Goal: Transaction & Acquisition: Download file/media

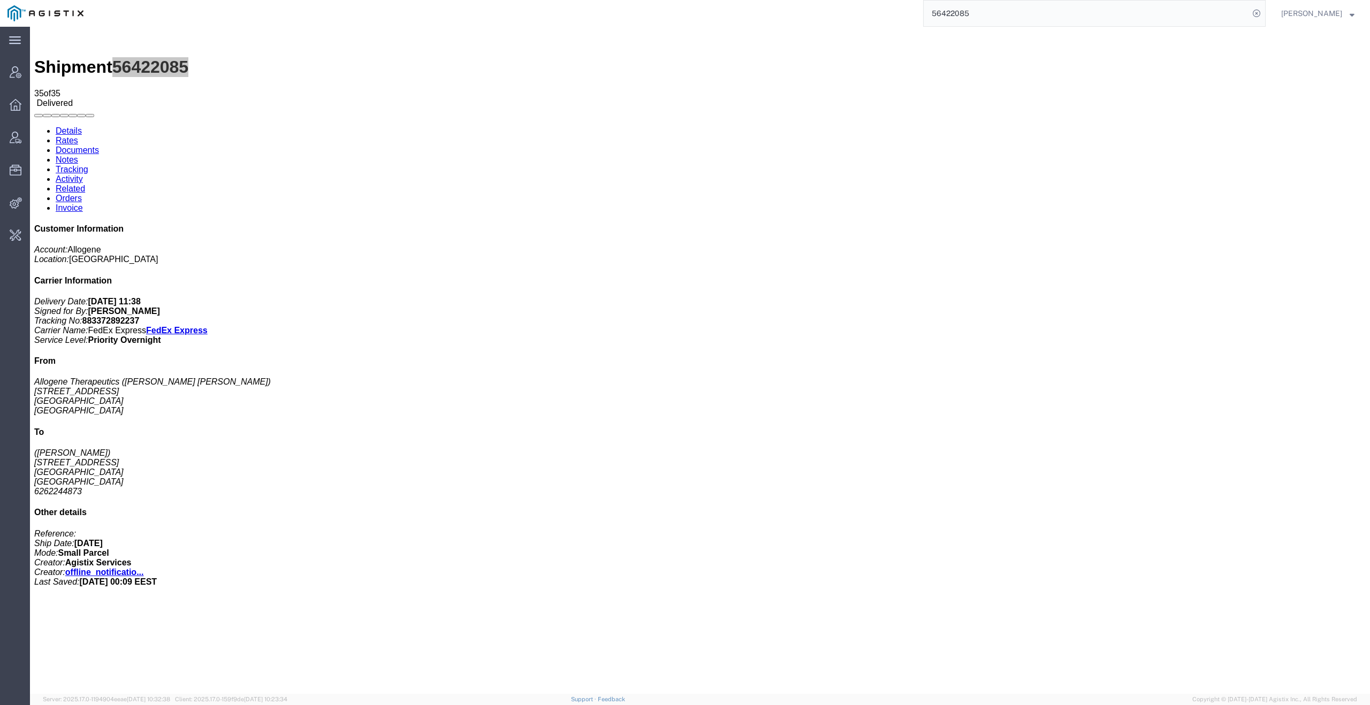
drag, startPoint x: 0, startPoint y: 0, endPoint x: 1012, endPoint y: 12, distance: 1011.7
click at [1012, 12] on input "56422085" at bounding box center [1086, 14] width 325 height 26
paste input "5906978"
type input "55906978"
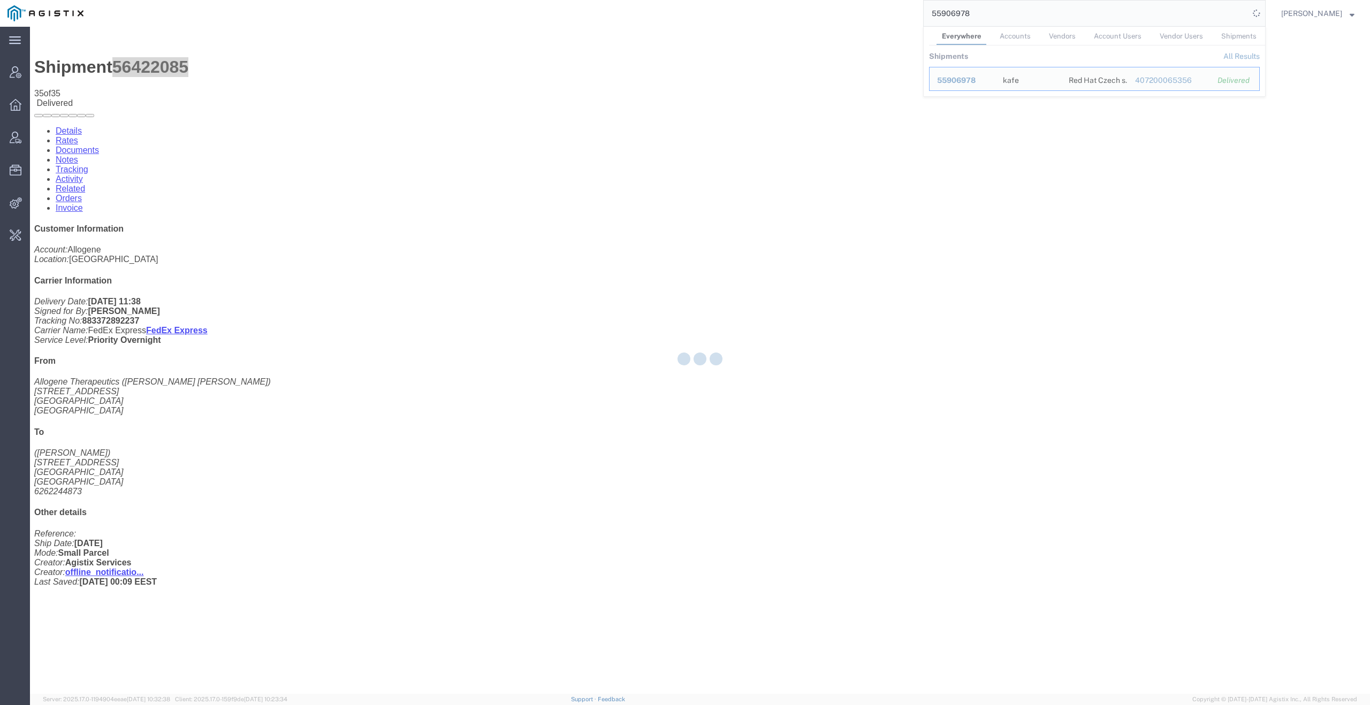
click at [873, 58] on div at bounding box center [700, 360] width 1340 height 667
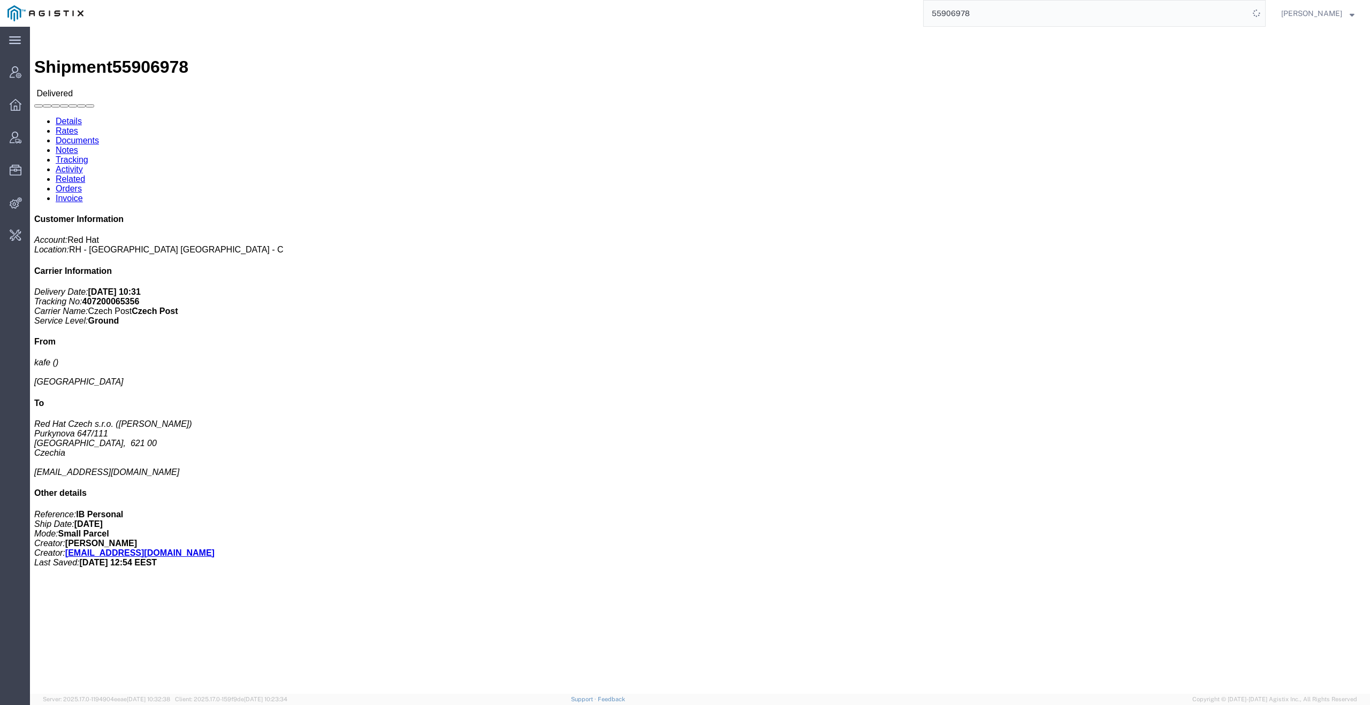
click link "Activity"
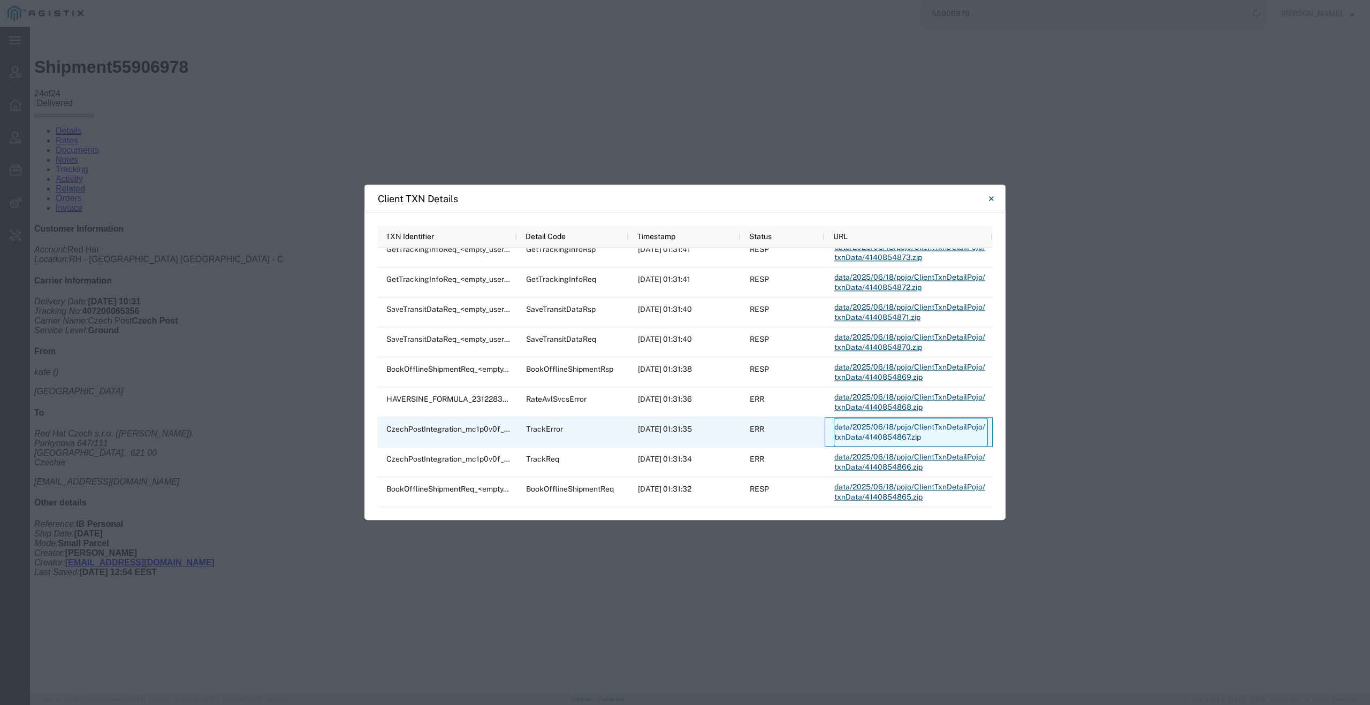
click at [878, 430] on link "data/2025/06/18/pojo/ClientTxnDetailPojo/txnData/4140854867.zip" at bounding box center [911, 432] width 154 height 29
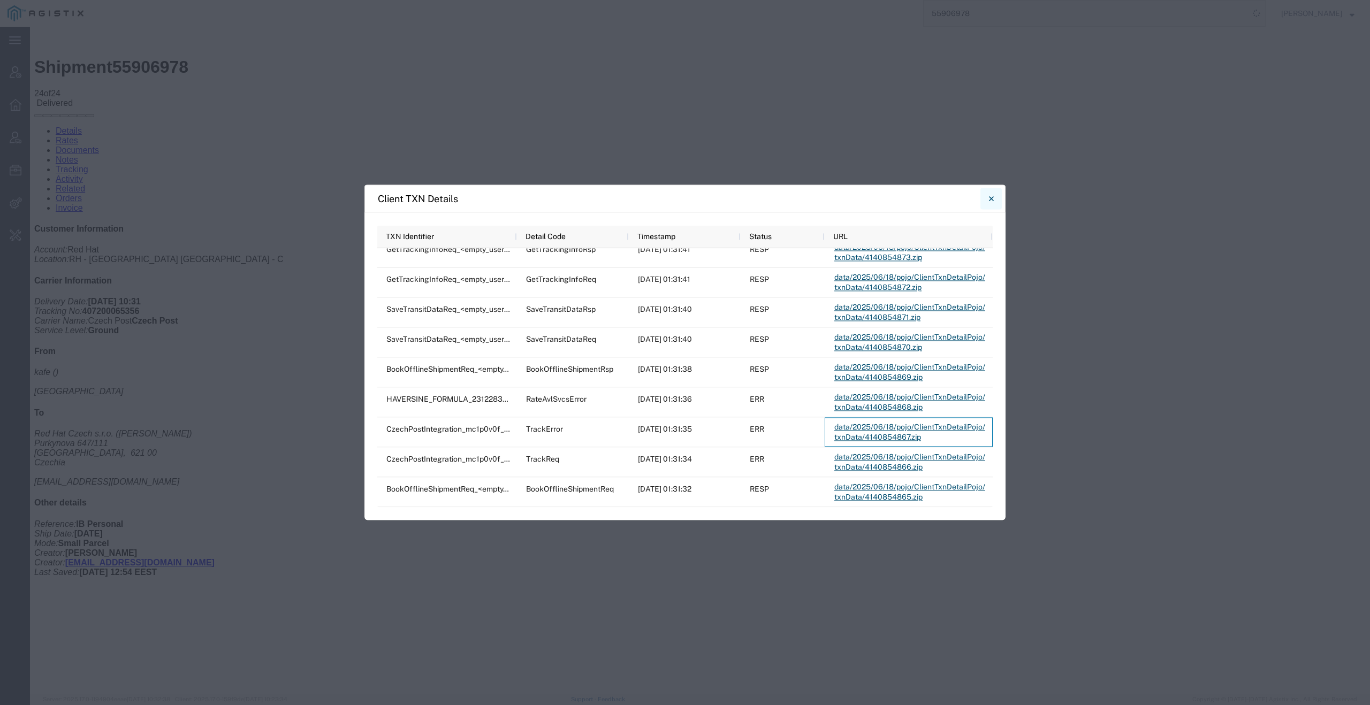
click at [991, 197] on icon "Close" at bounding box center [991, 198] width 5 height 13
